Goal: Transaction & Acquisition: Subscribe to service/newsletter

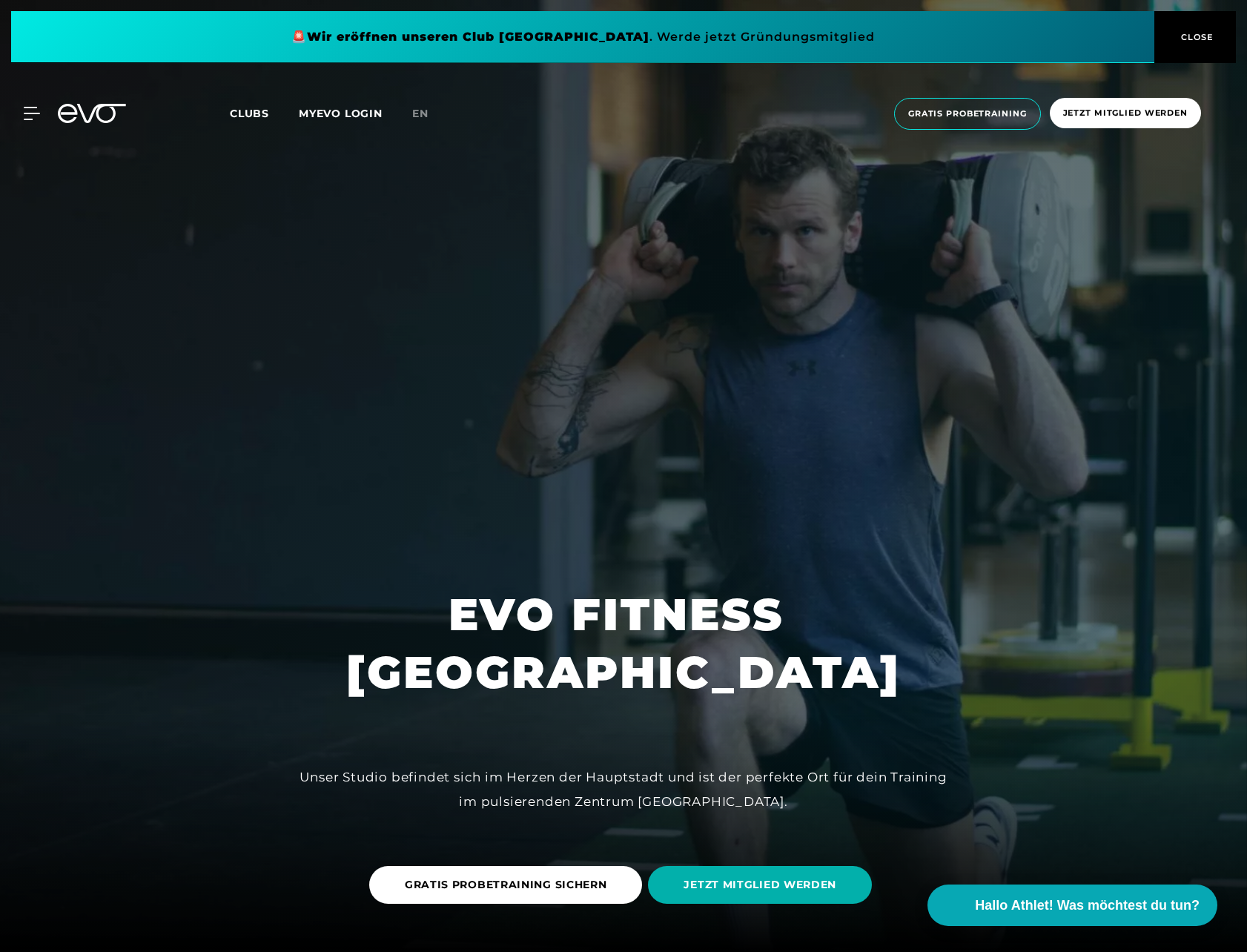
click at [1128, 32] on span "CLOSE" at bounding box center [1195, 37] width 36 height 13
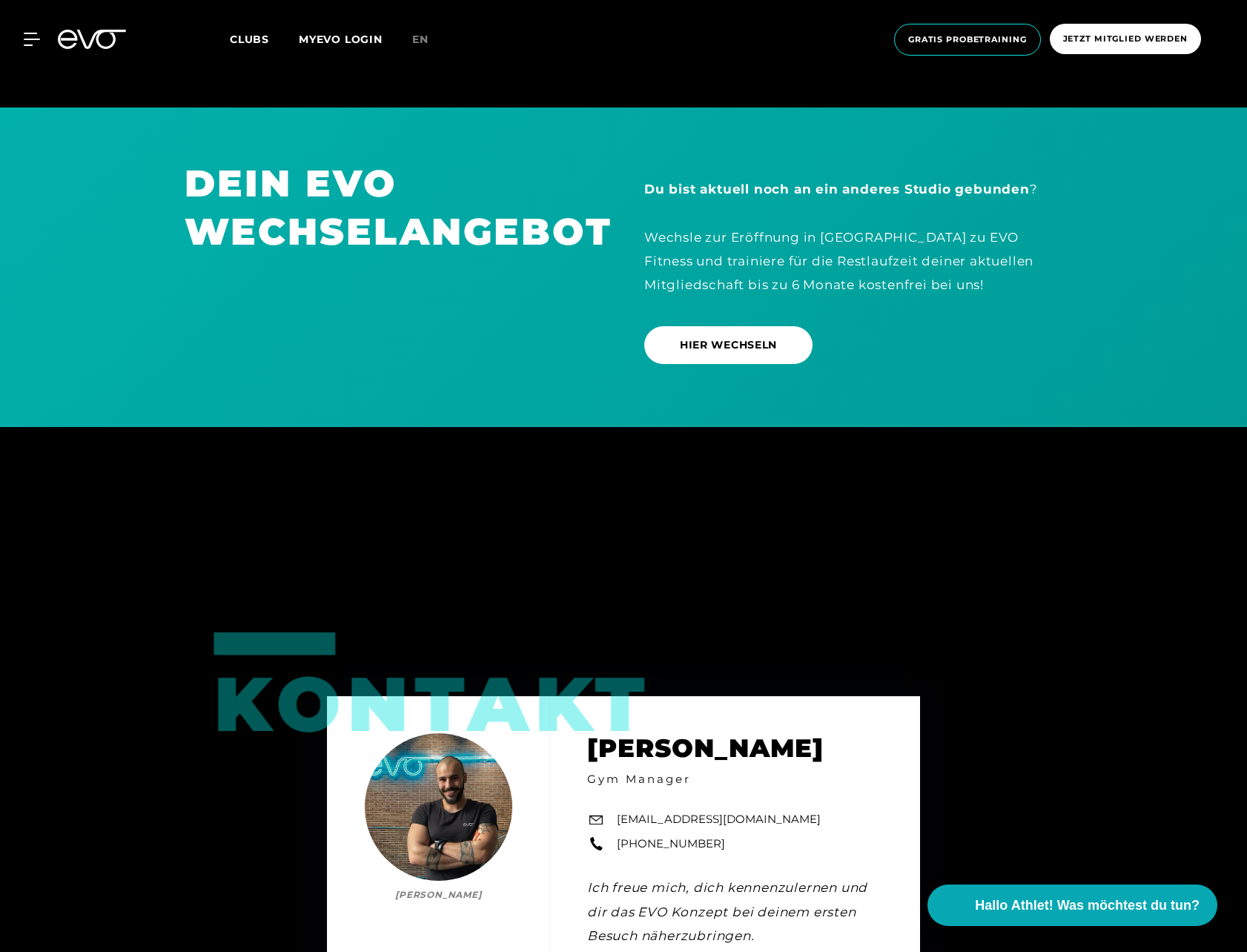
scroll to position [5189, 0]
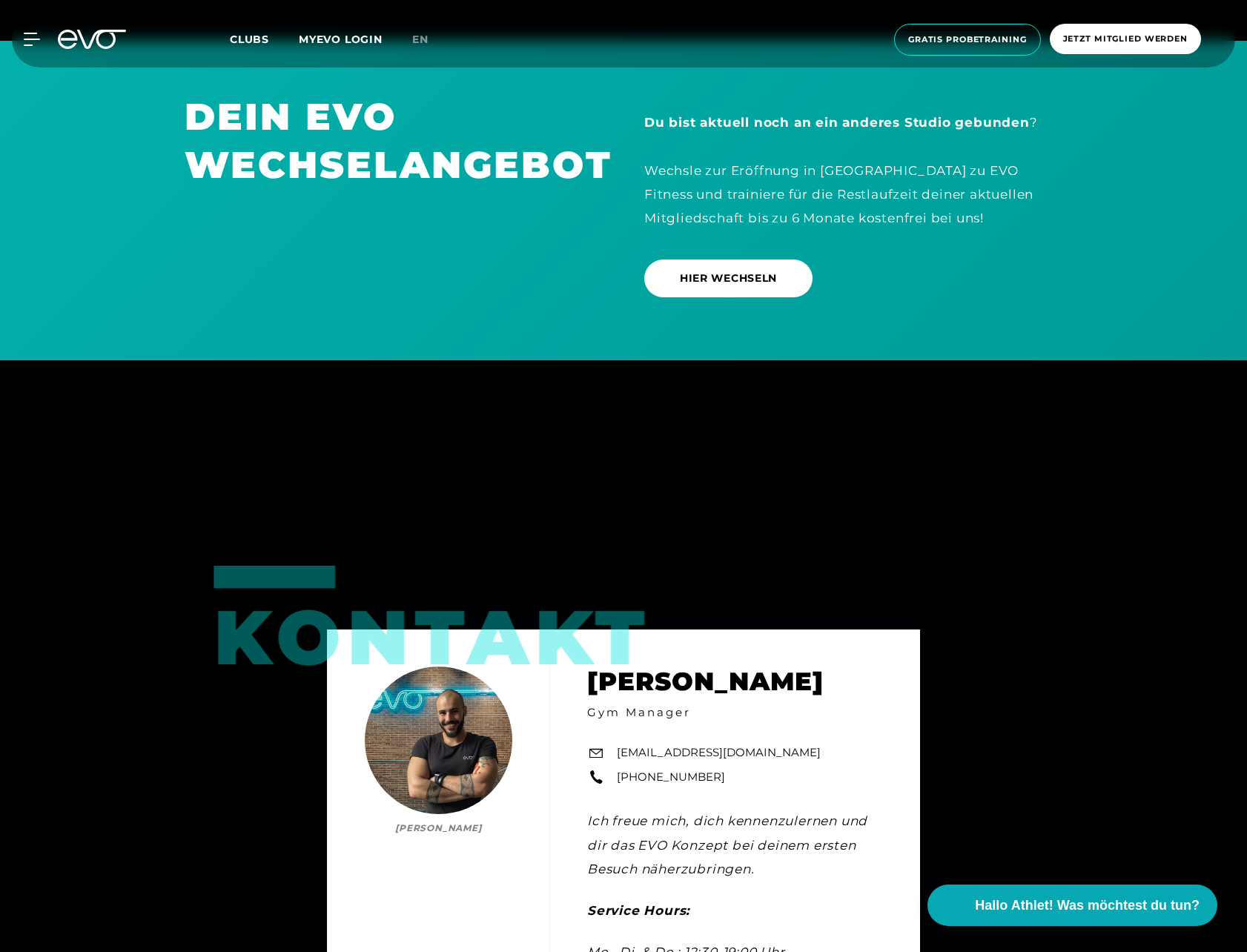
click at [91, 37] on icon at bounding box center [92, 39] width 68 height 19
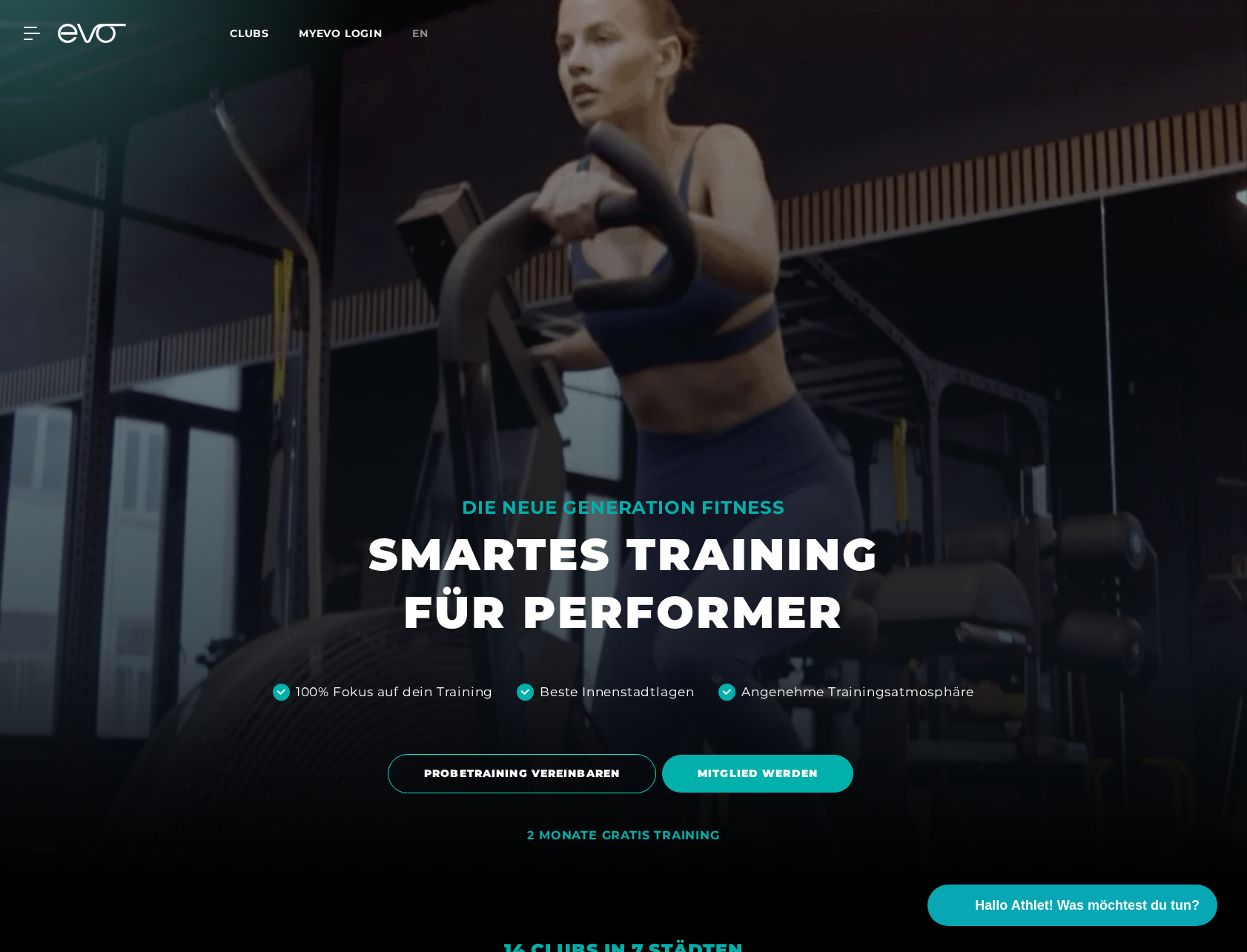
scroll to position [371, 0]
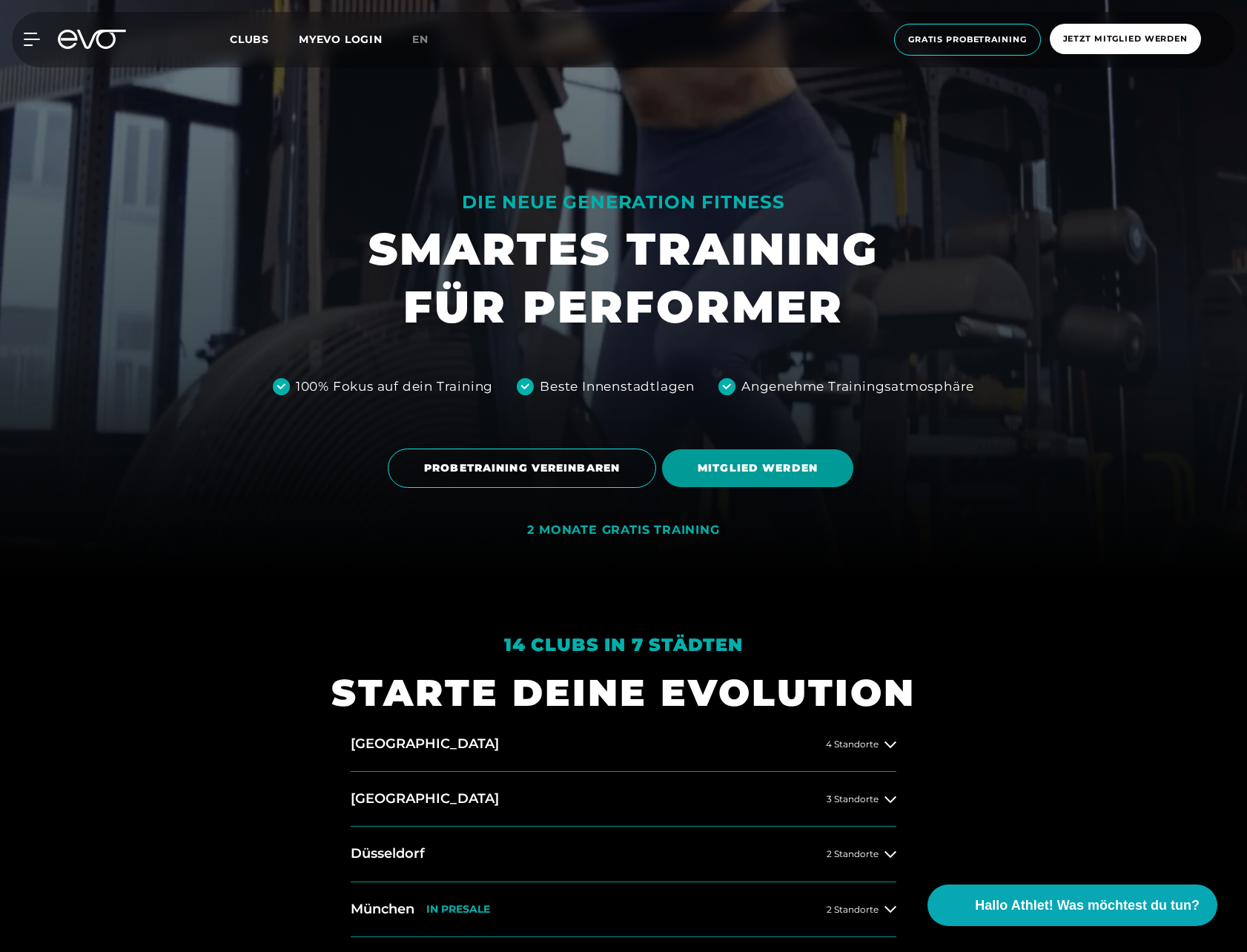
click at [752, 470] on span "MITGLIED WERDEN" at bounding box center [758, 468] width 120 height 16
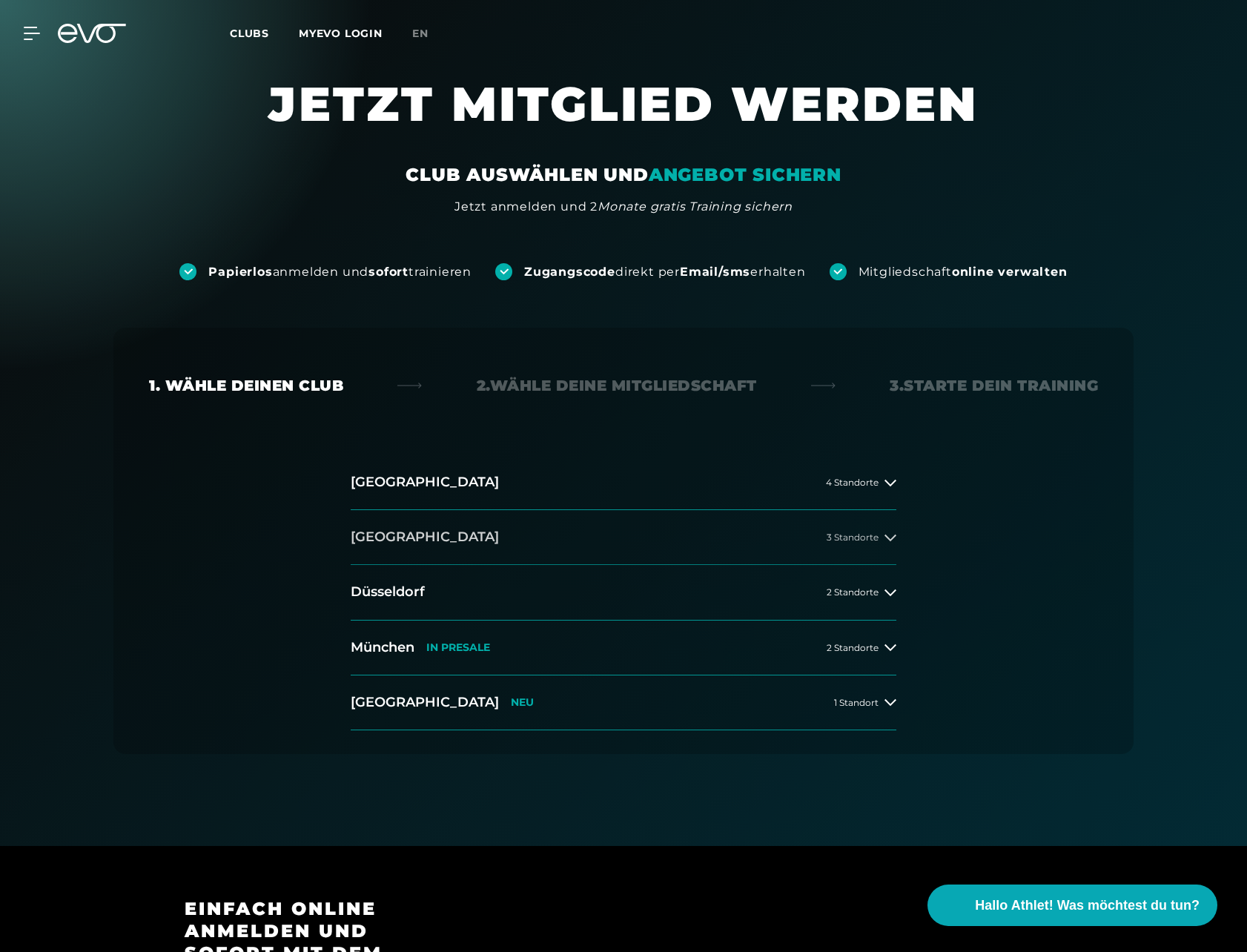
click at [599, 540] on button "[GEOGRAPHIC_DATA] 3 Standorte" at bounding box center [623, 538] width 546 height 55
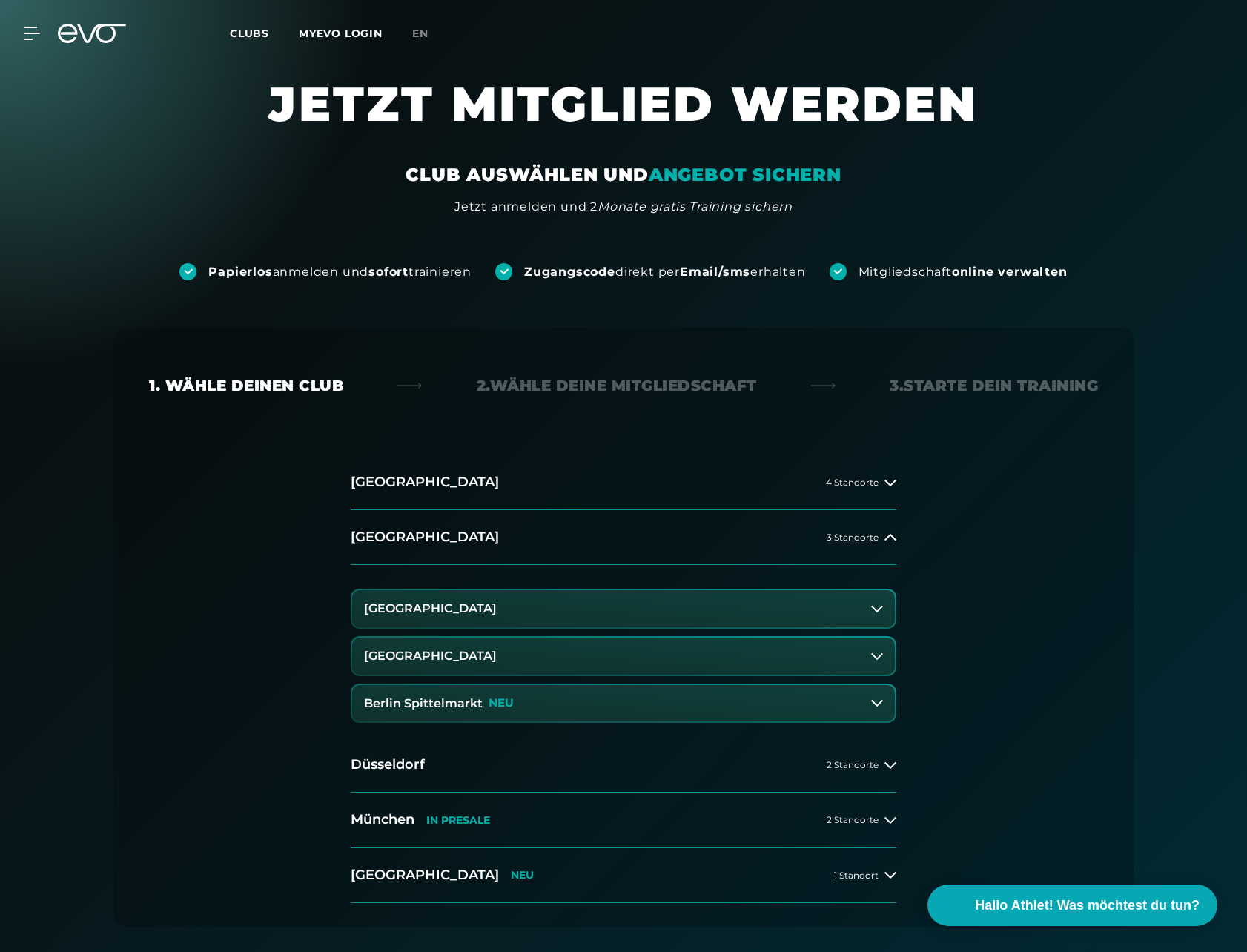
click at [516, 656] on button "[GEOGRAPHIC_DATA]" at bounding box center [623, 656] width 543 height 37
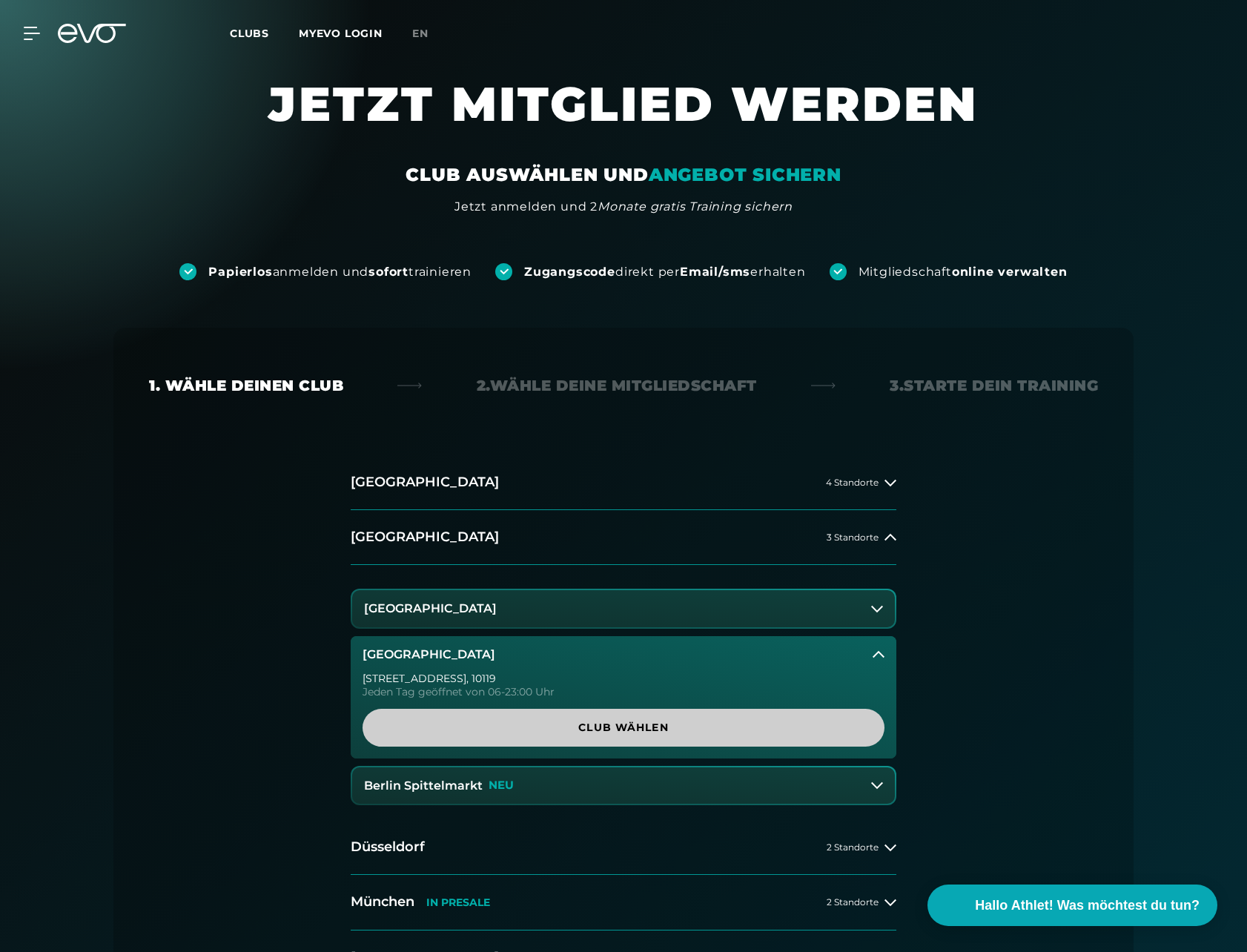
click at [628, 731] on span "Club wählen" at bounding box center [623, 727] width 451 height 16
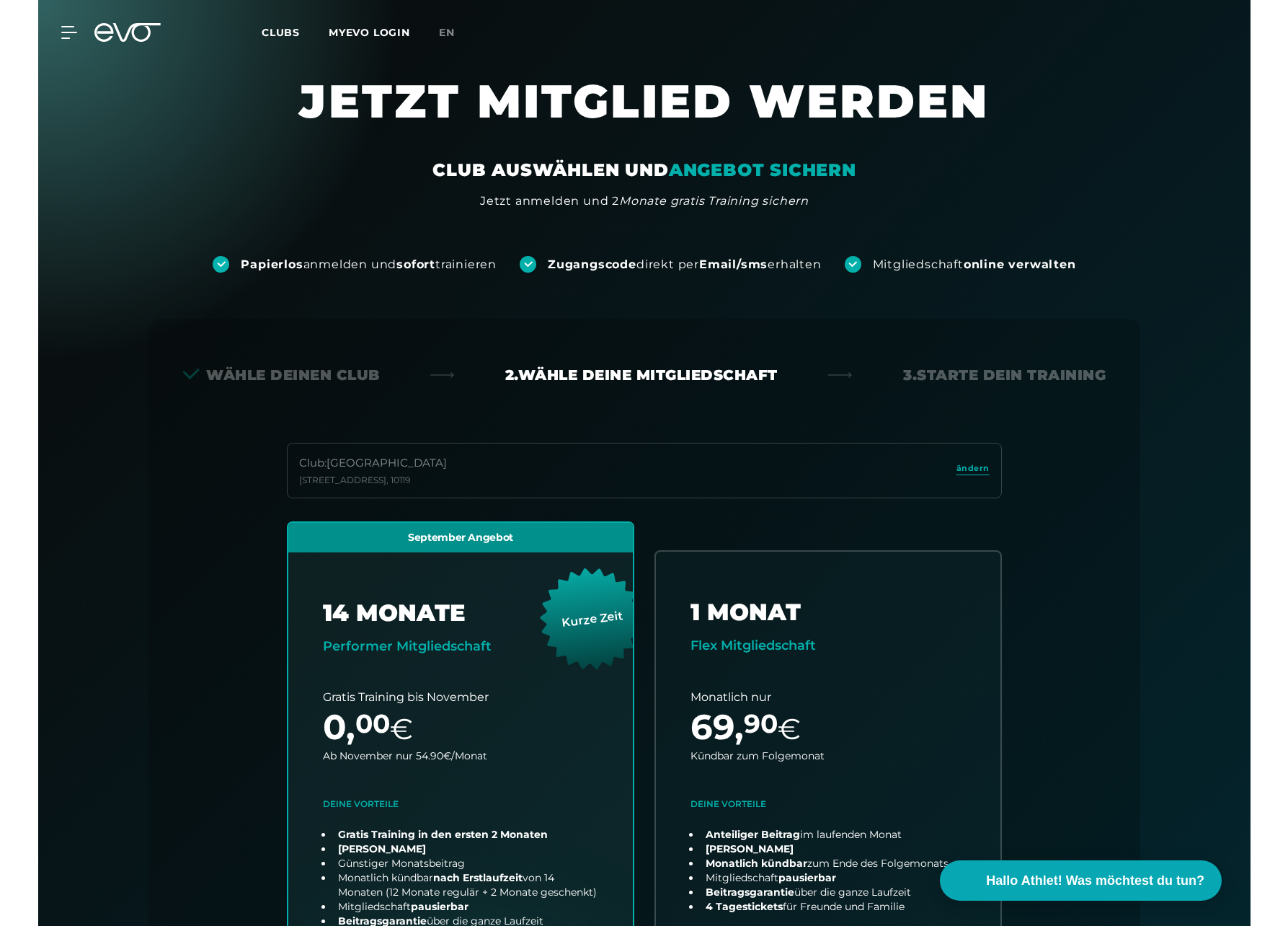
scroll to position [319, 0]
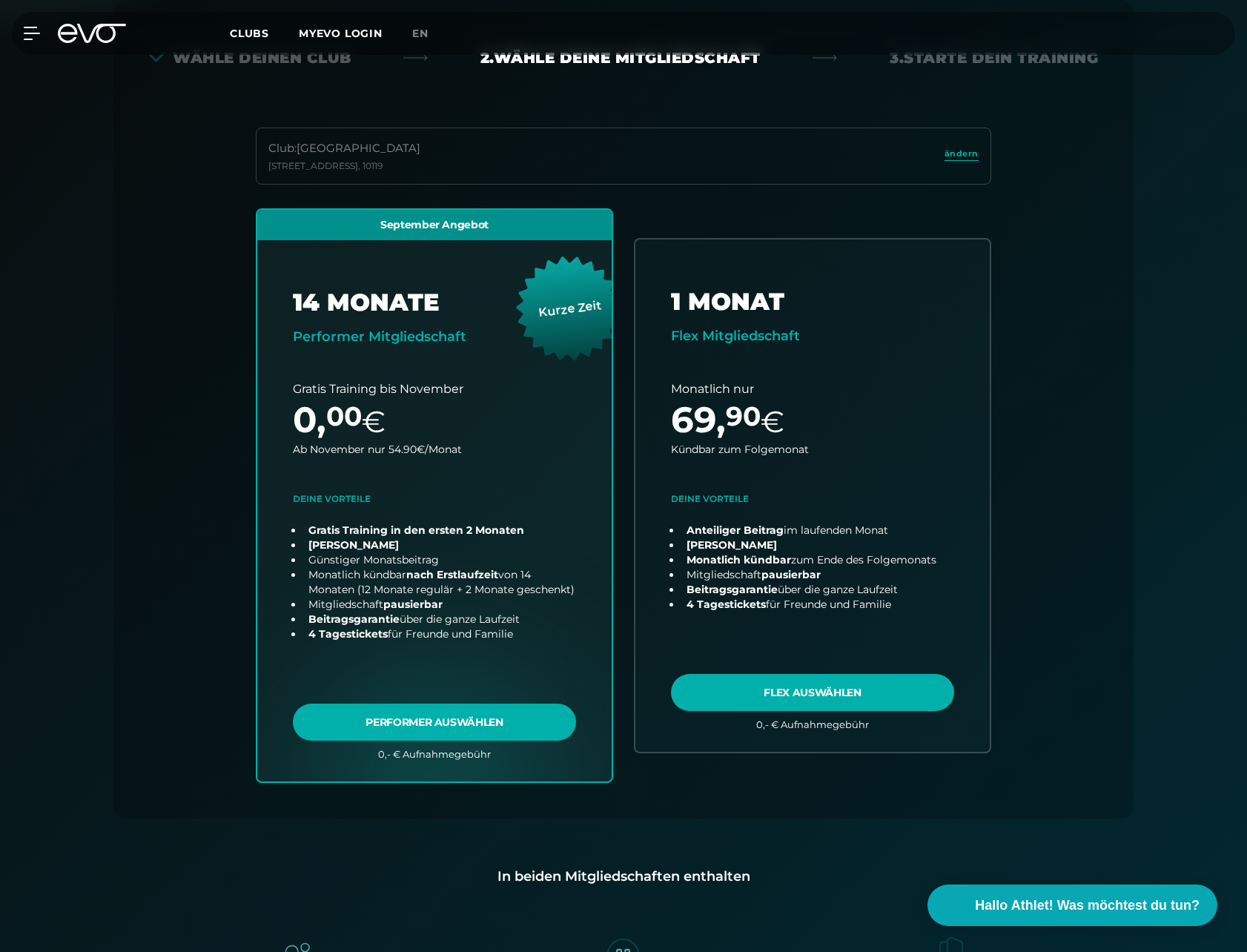
click at [1113, 281] on div "Wähle deinen Club 2. Wähle deine Mitgliedschaft 3. Starte dein Training Club : …" at bounding box center [624, 409] width 1020 height 818
